Goal: Use online tool/utility

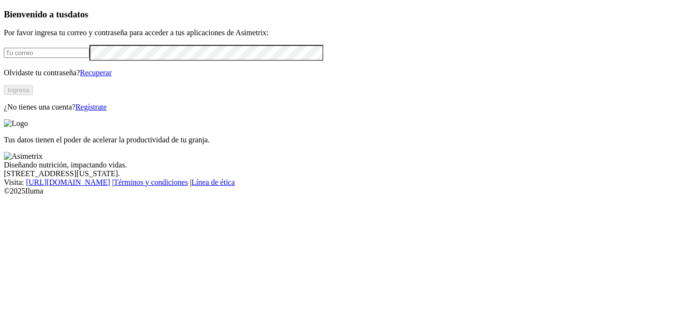
type input "[EMAIL_ADDRESS][PERSON_NAME][DOMAIN_NAME]"
click at [33, 95] on button "Ingresa" at bounding box center [18, 90] width 29 height 10
